Goal: Task Accomplishment & Management: Manage account settings

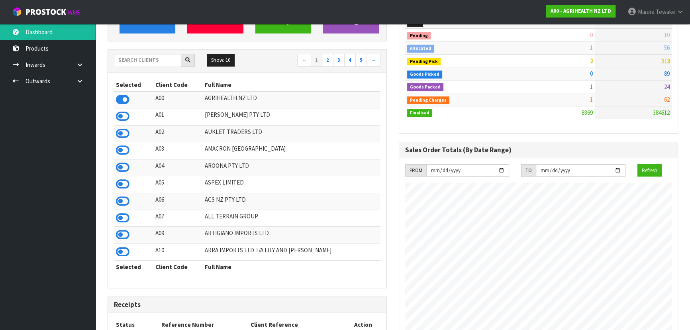
scroll to position [108, 0]
click at [119, 199] on icon at bounding box center [123, 202] width 14 height 12
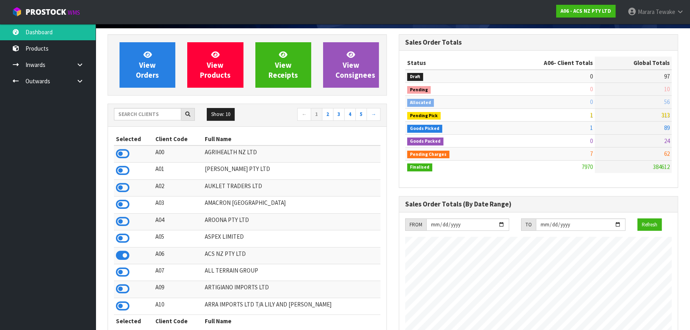
scroll to position [0, 0]
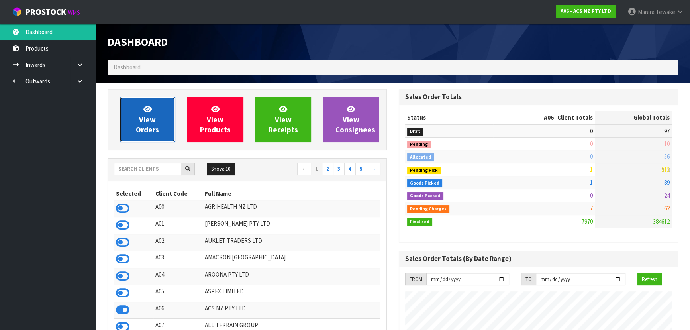
click at [151, 116] on span "View Orders" at bounding box center [147, 119] width 23 height 30
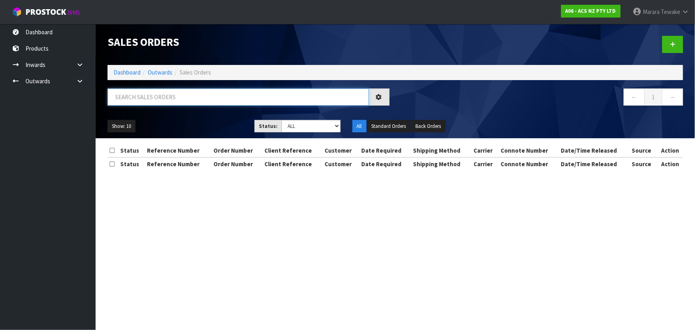
click at [152, 95] on input "text" at bounding box center [238, 96] width 261 height 17
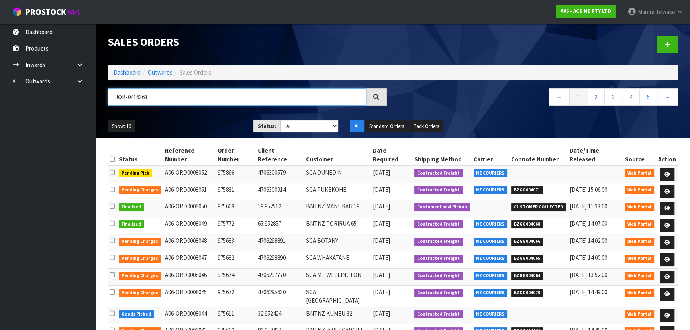
type input "JOB-0416363"
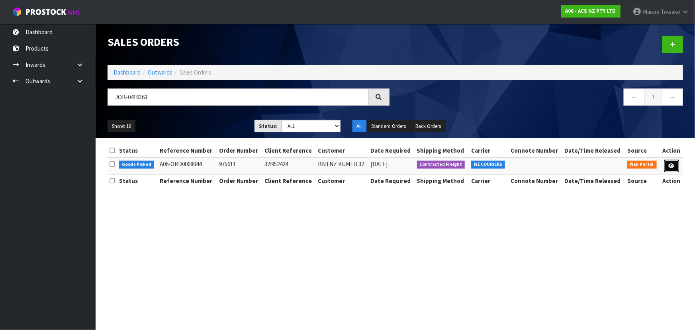
click at [674, 165] on icon at bounding box center [672, 165] width 6 height 5
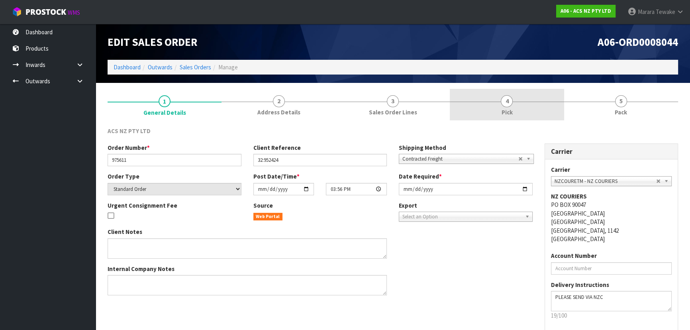
click at [497, 94] on link "4 Pick" at bounding box center [507, 104] width 114 height 31
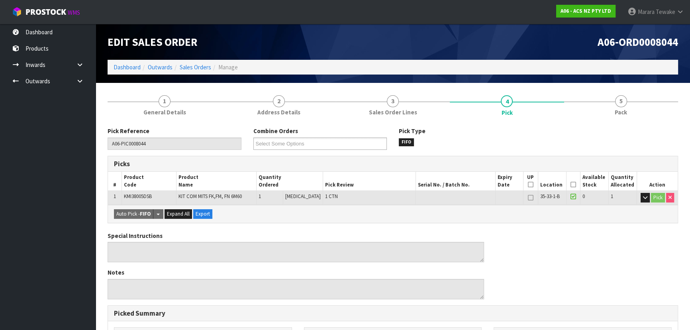
click at [570, 184] on icon at bounding box center [573, 184] width 6 height 0
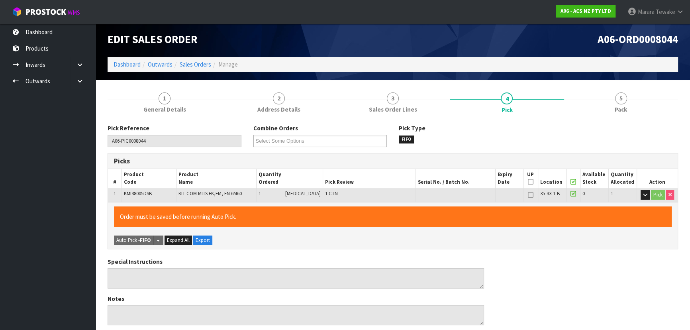
scroll to position [222, 0]
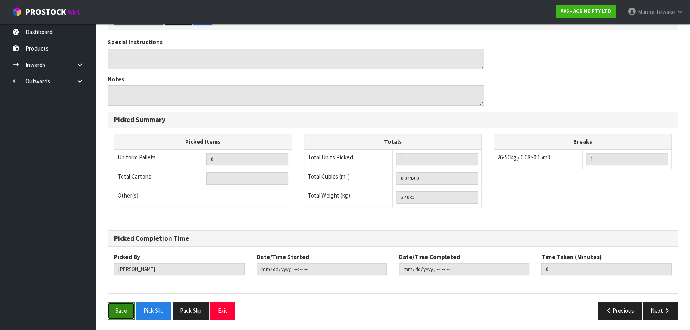
drag, startPoint x: 119, startPoint y: 307, endPoint x: 139, endPoint y: 298, distance: 21.9
click at [120, 306] on button "Save" at bounding box center [121, 310] width 27 height 17
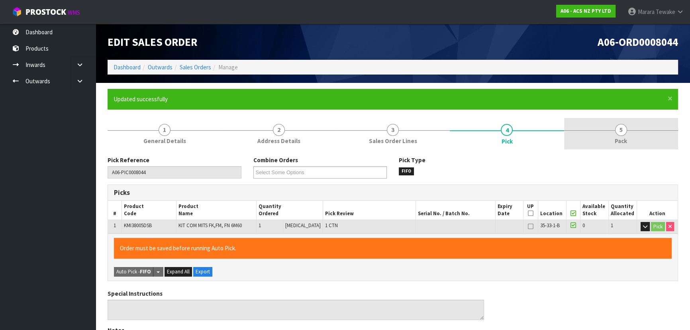
type input "[PERSON_NAME]"
type input "[DATE]T15:44:37"
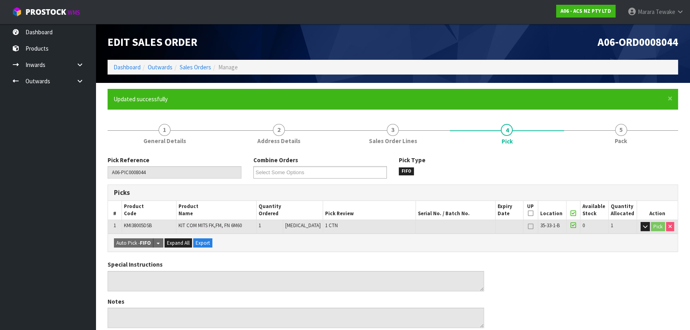
drag, startPoint x: 593, startPoint y: 135, endPoint x: 450, endPoint y: 159, distance: 144.1
click at [592, 135] on link "5 Pack" at bounding box center [621, 133] width 114 height 31
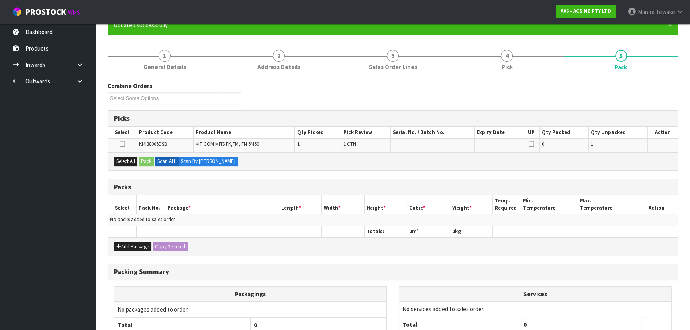
scroll to position [145, 0]
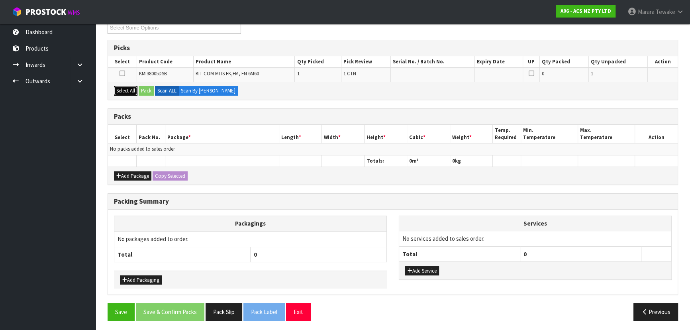
click at [133, 88] on button "Select All" at bounding box center [126, 91] width 24 height 10
click at [144, 88] on button "Pack" at bounding box center [146, 91] width 15 height 10
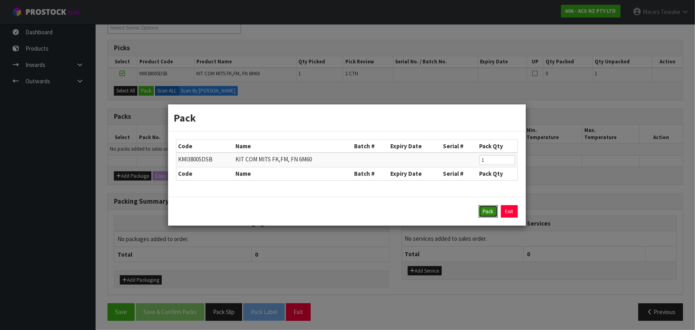
click at [486, 211] on button "Pack" at bounding box center [488, 211] width 19 height 13
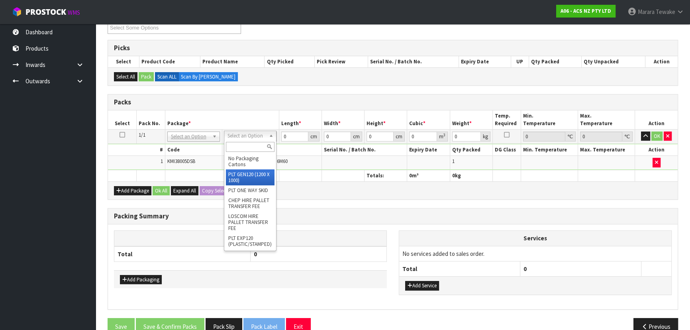
type input "120"
type input "100"
type input "32.08"
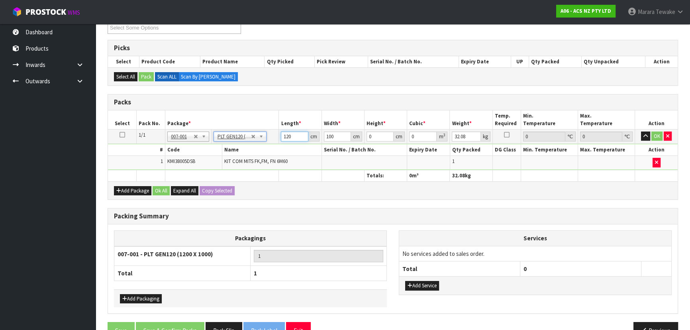
drag, startPoint x: 291, startPoint y: 138, endPoint x: 247, endPoint y: 121, distance: 47.0
click at [249, 122] on table "Select Pack No. Package * Length * Width * Height * Cubic * Weight * Temp. Requ…" at bounding box center [393, 145] width 570 height 71
type input "58"
type input "51"
type input "2"
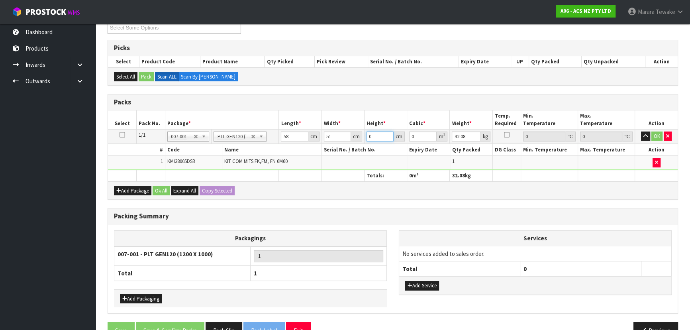
type input "0.005916"
type input "28"
type input "0.082824"
type input "28"
type input "38"
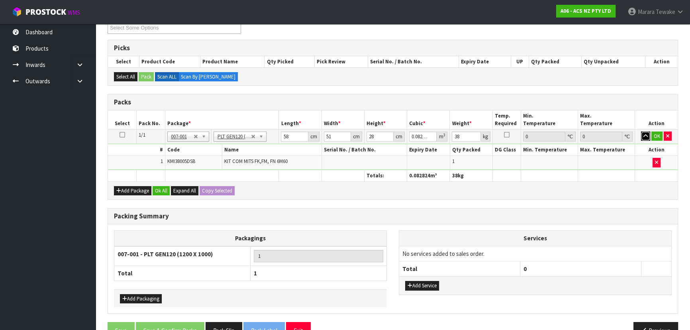
click at [641, 131] on button "button" at bounding box center [645, 136] width 9 height 10
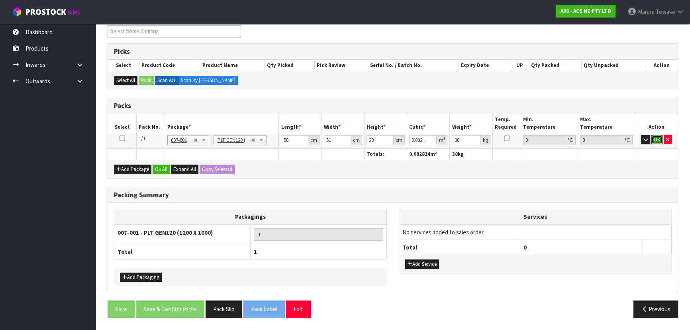
click button "OK" at bounding box center [656, 140] width 11 height 10
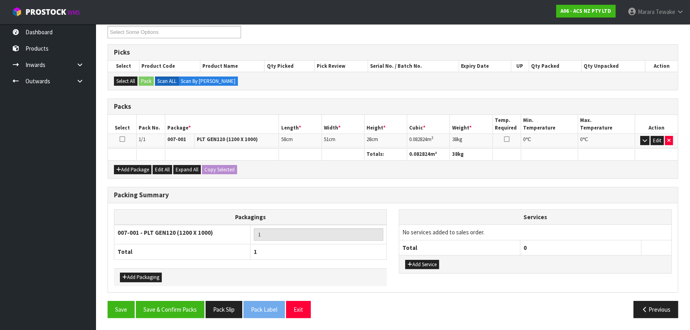
scroll to position [137, 0]
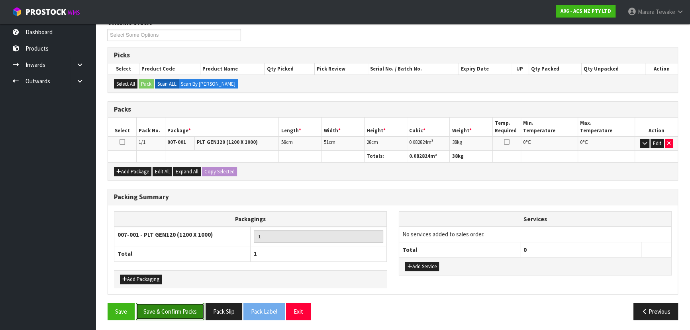
click at [168, 311] on button "Save & Confirm Packs" at bounding box center [170, 311] width 69 height 17
